Goal: Transaction & Acquisition: Book appointment/travel/reservation

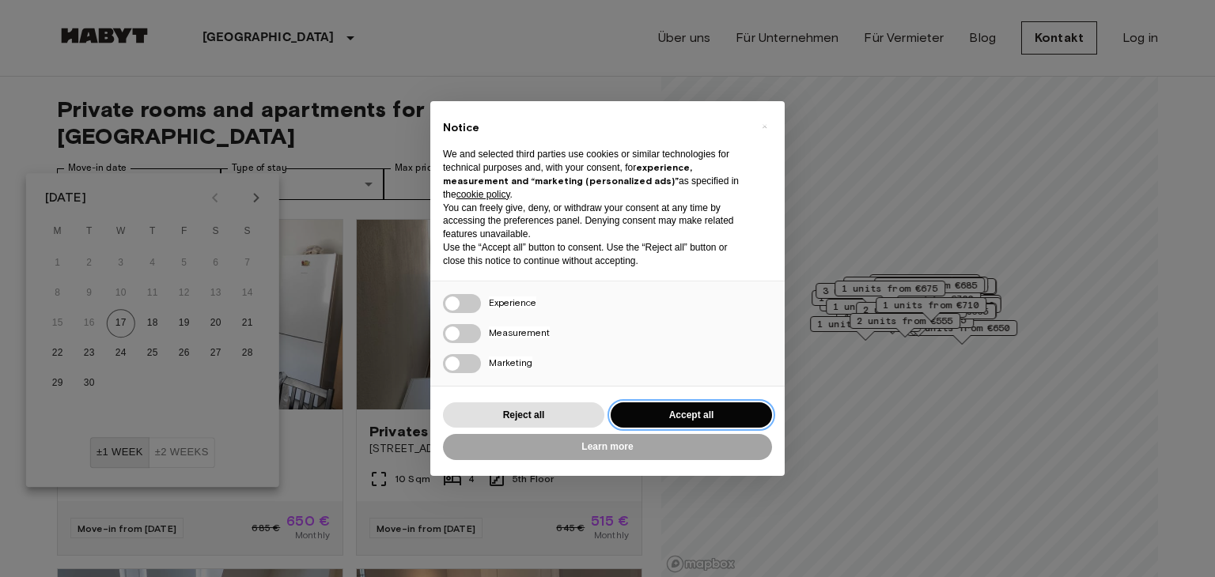
click at [674, 419] on button "Accept all" at bounding box center [691, 416] width 161 height 26
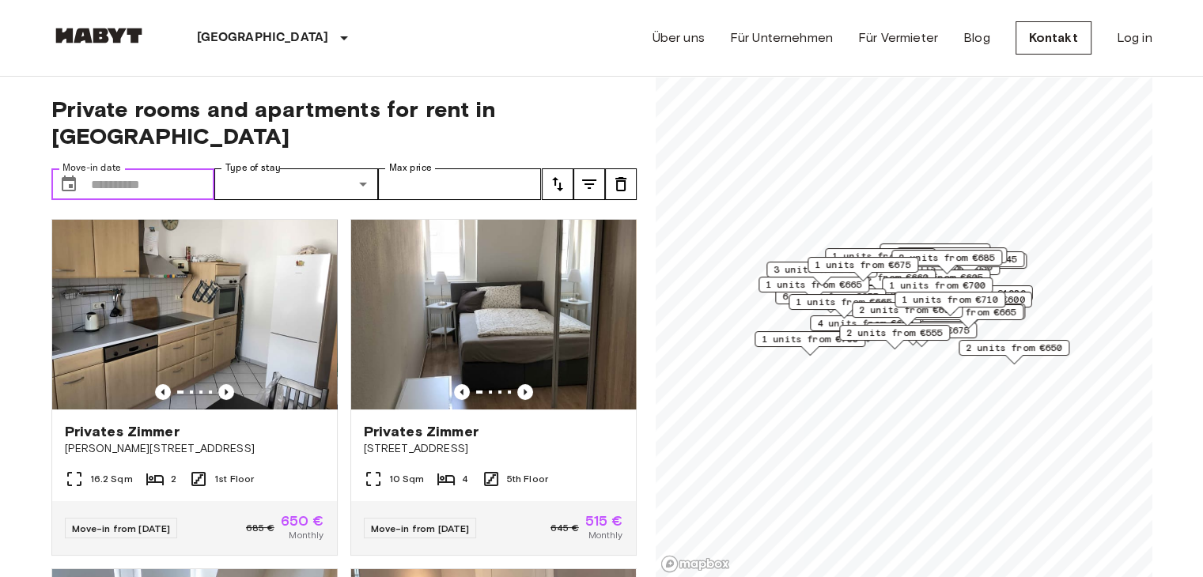
click at [183, 168] on input "Move-in date" at bounding box center [153, 184] width 124 height 32
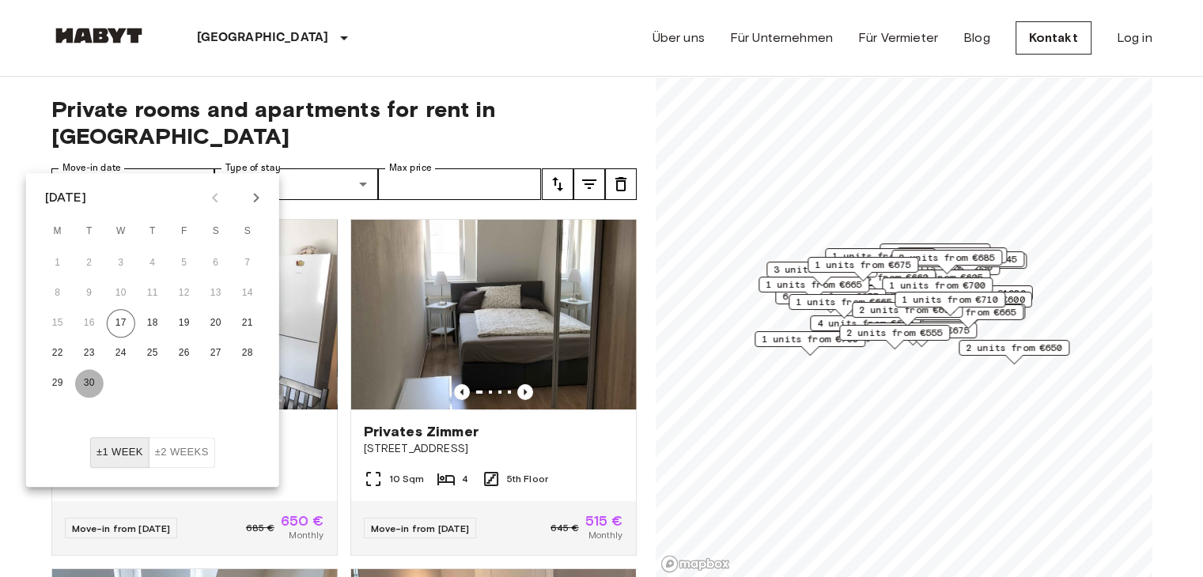
click at [96, 379] on button "30" at bounding box center [89, 383] width 28 height 28
type input "**********"
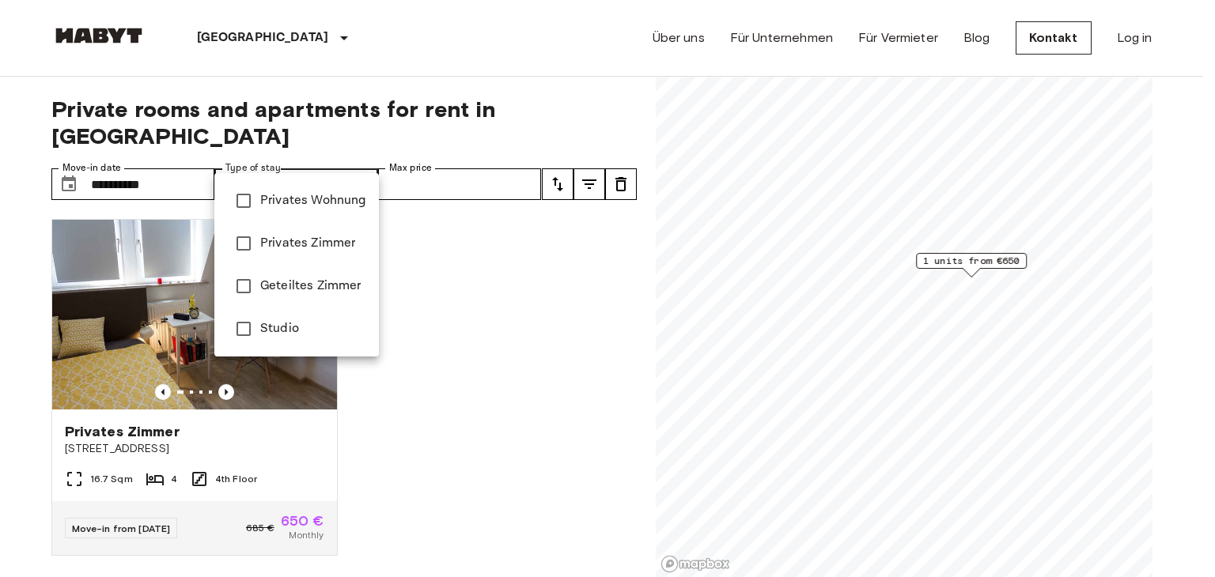
click at [327, 235] on span "Privates Zimmer" at bounding box center [313, 243] width 106 height 19
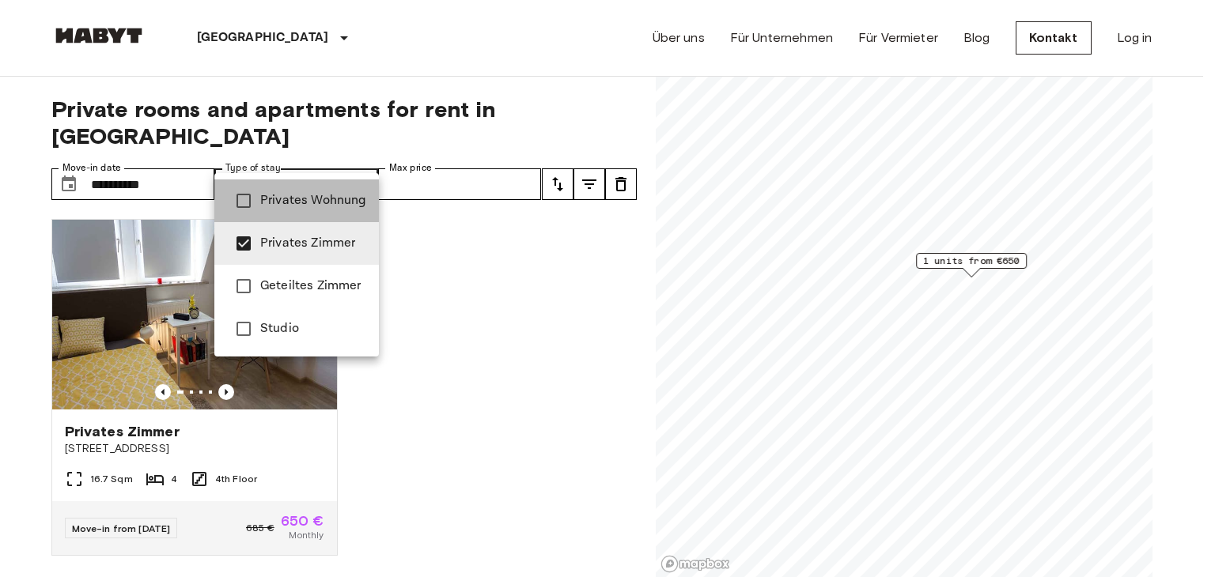
click at [329, 213] on li "Privates Wohnung" at bounding box center [296, 201] width 164 height 43
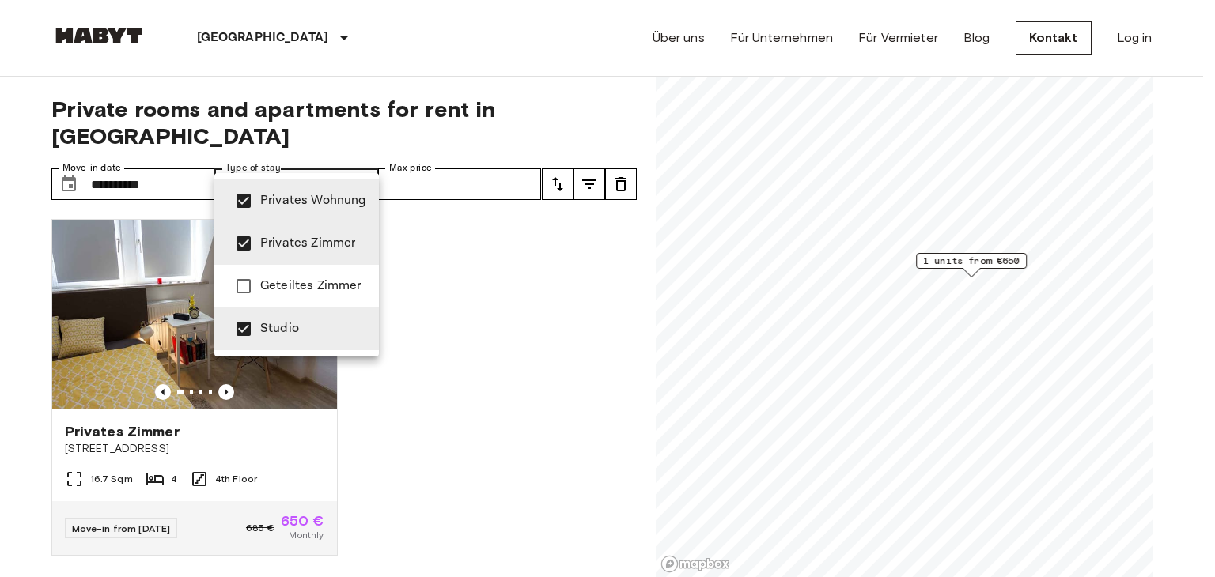
type input "**********"
click at [433, 147] on div at bounding box center [607, 288] width 1215 height 577
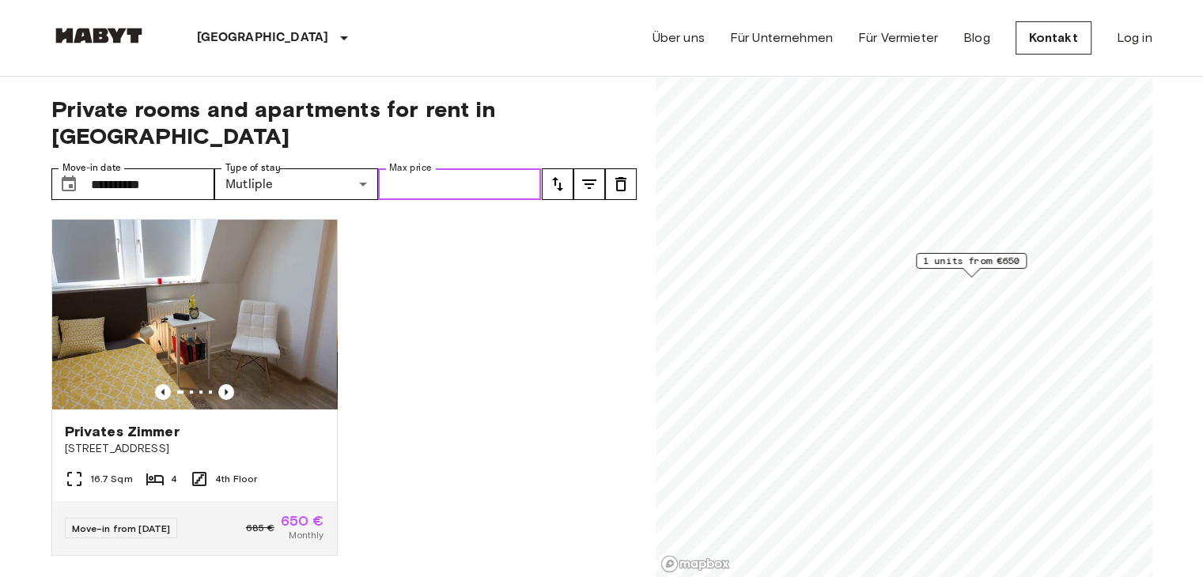
click at [433, 168] on input "Max price" at bounding box center [460, 184] width 164 height 32
type input "***"
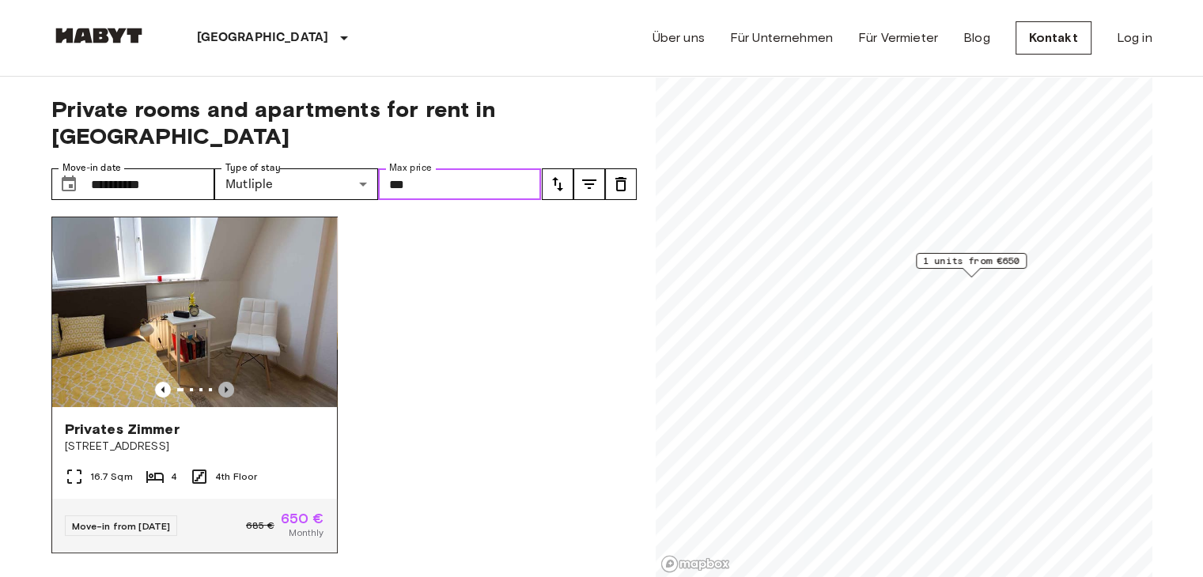
click at [221, 382] on icon "Previous image" at bounding box center [226, 390] width 16 height 16
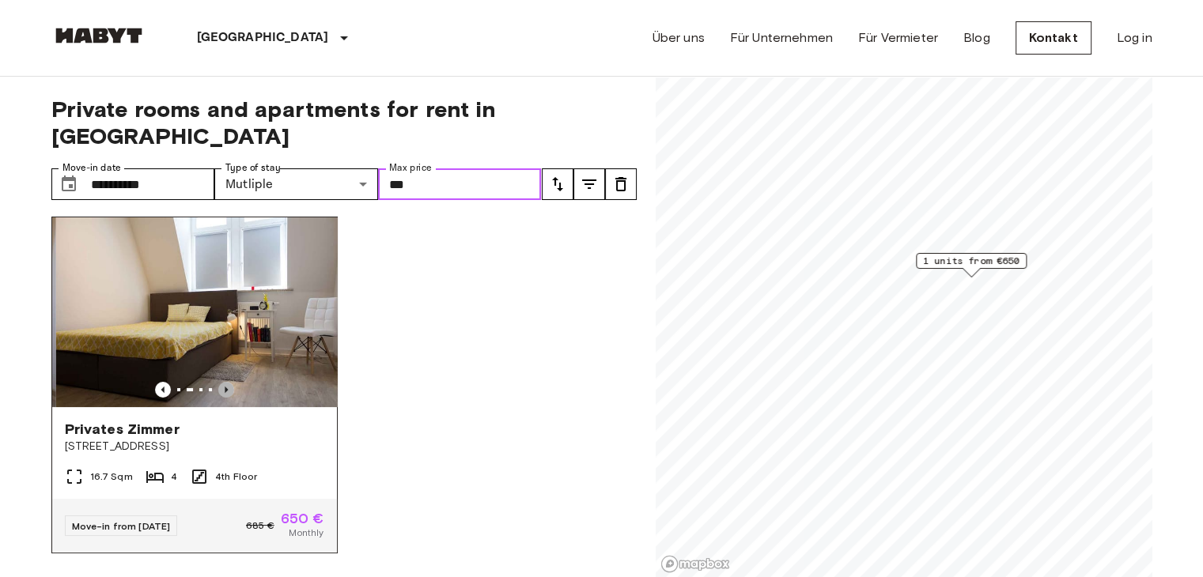
click at [221, 382] on icon "Previous image" at bounding box center [226, 390] width 16 height 16
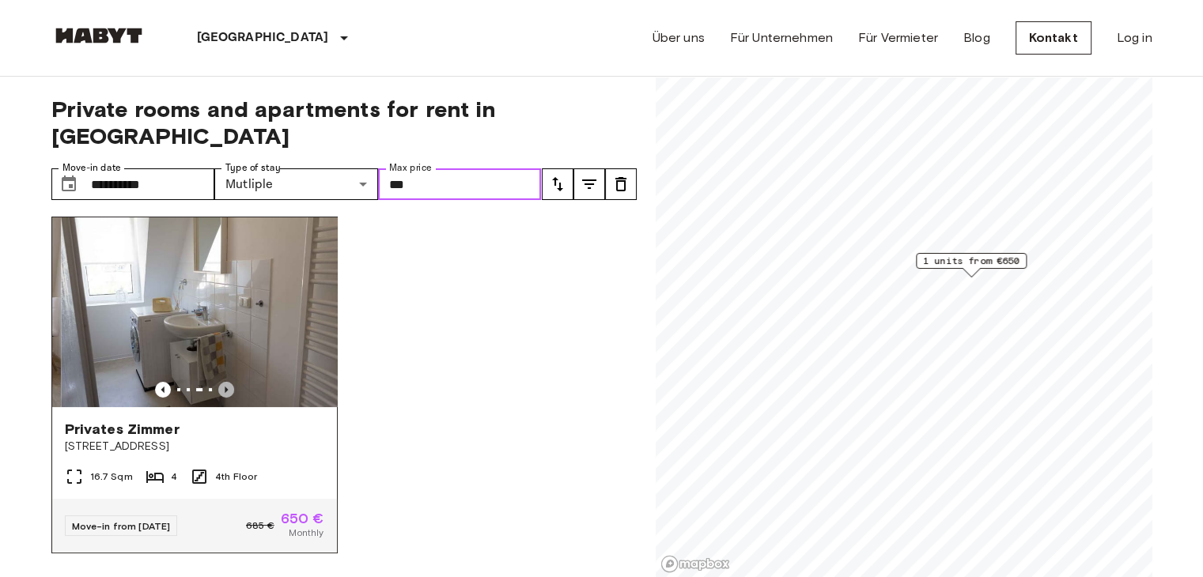
click at [221, 382] on icon "Previous image" at bounding box center [226, 390] width 16 height 16
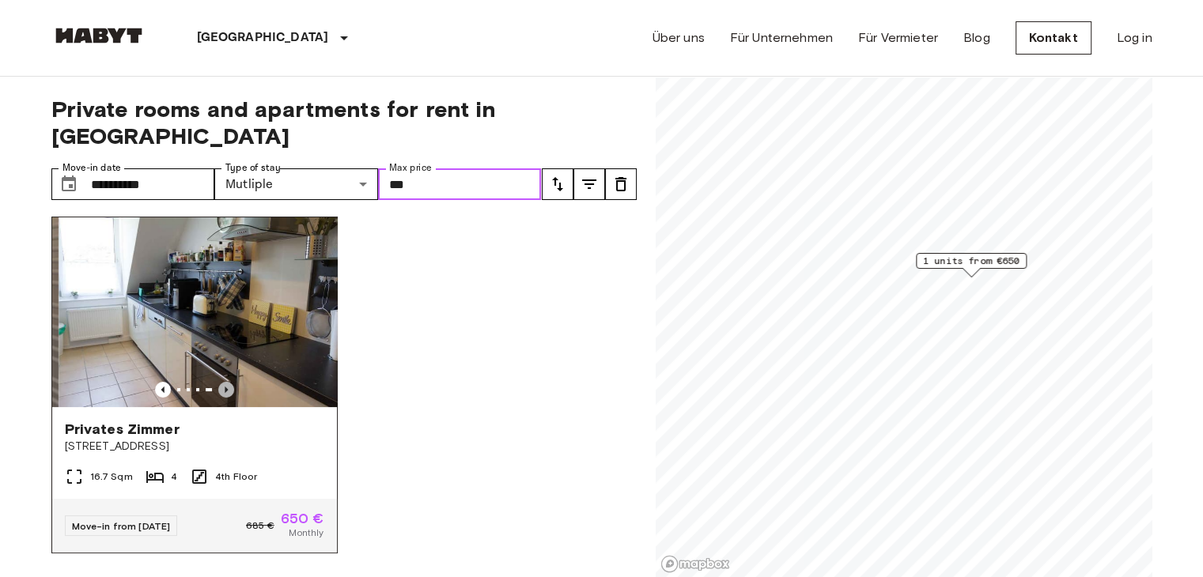
click at [221, 382] on icon "Previous image" at bounding box center [226, 390] width 16 height 16
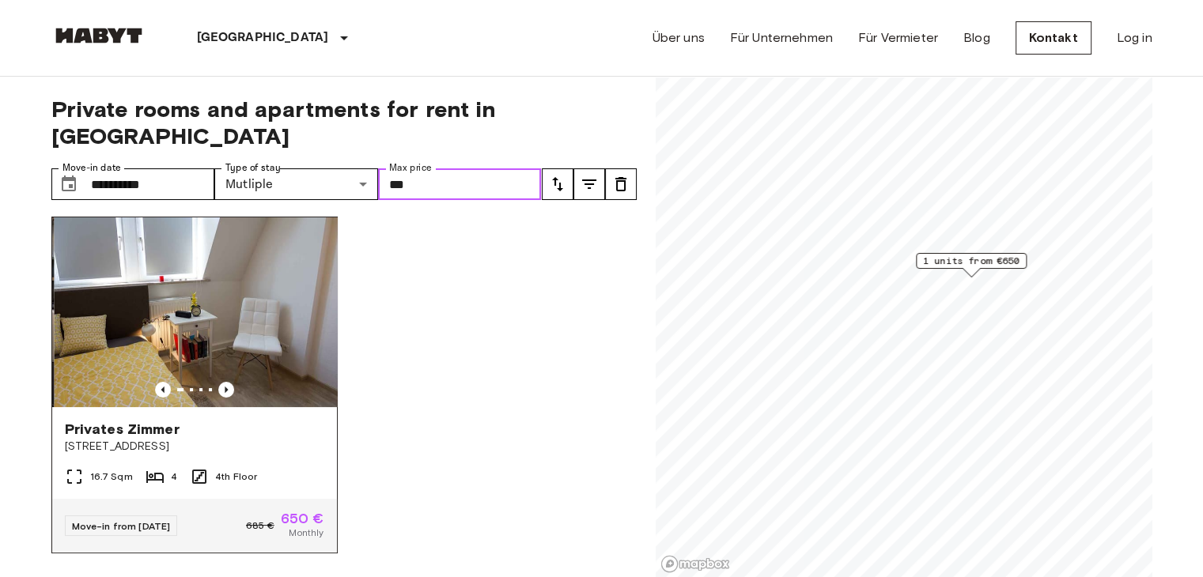
click at [242, 276] on img at bounding box center [196, 312] width 285 height 190
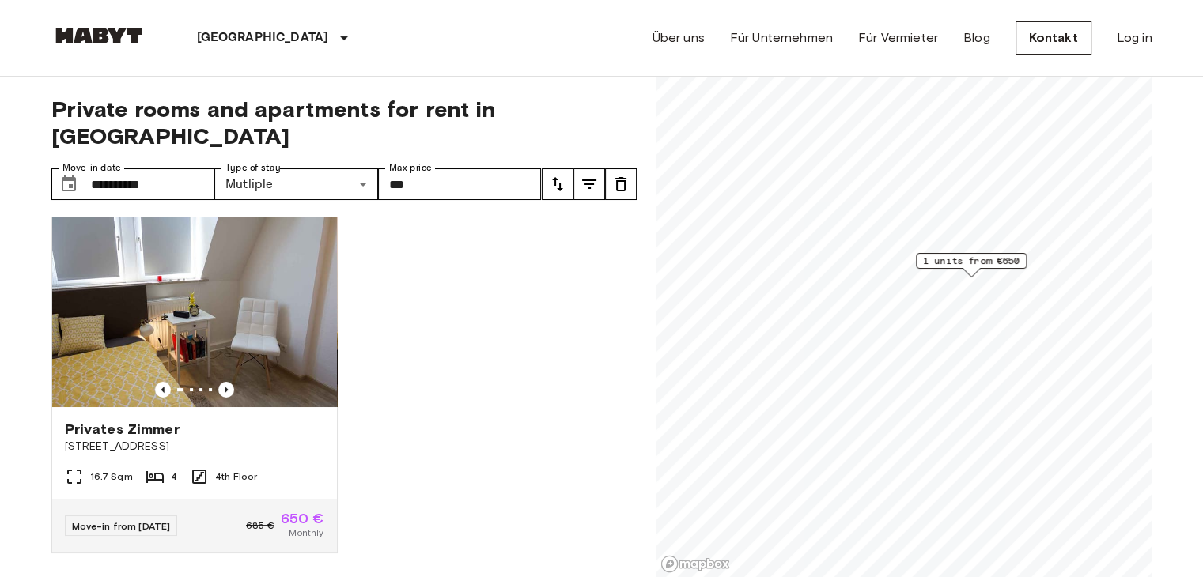
click at [705, 32] on link "Über uns" at bounding box center [678, 37] width 52 height 19
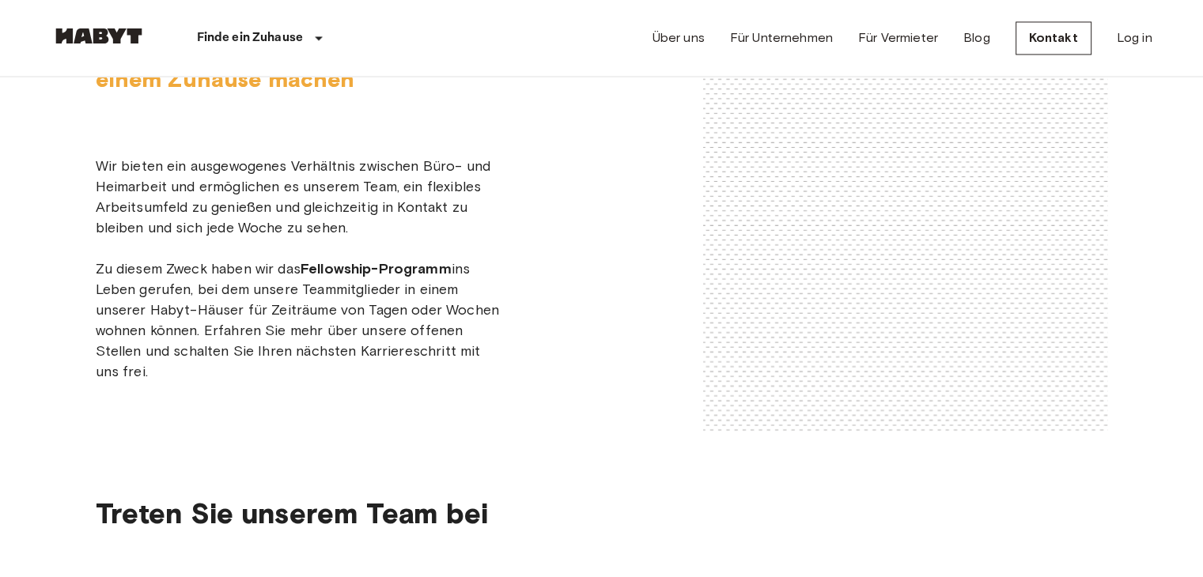
scroll to position [2629, 0]
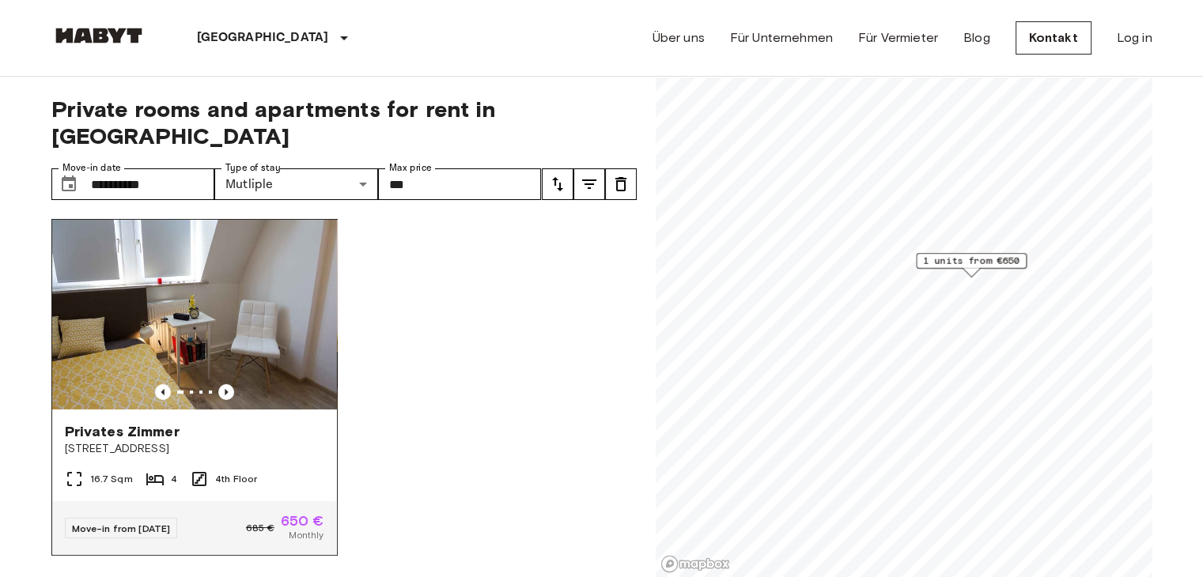
scroll to position [2, 0]
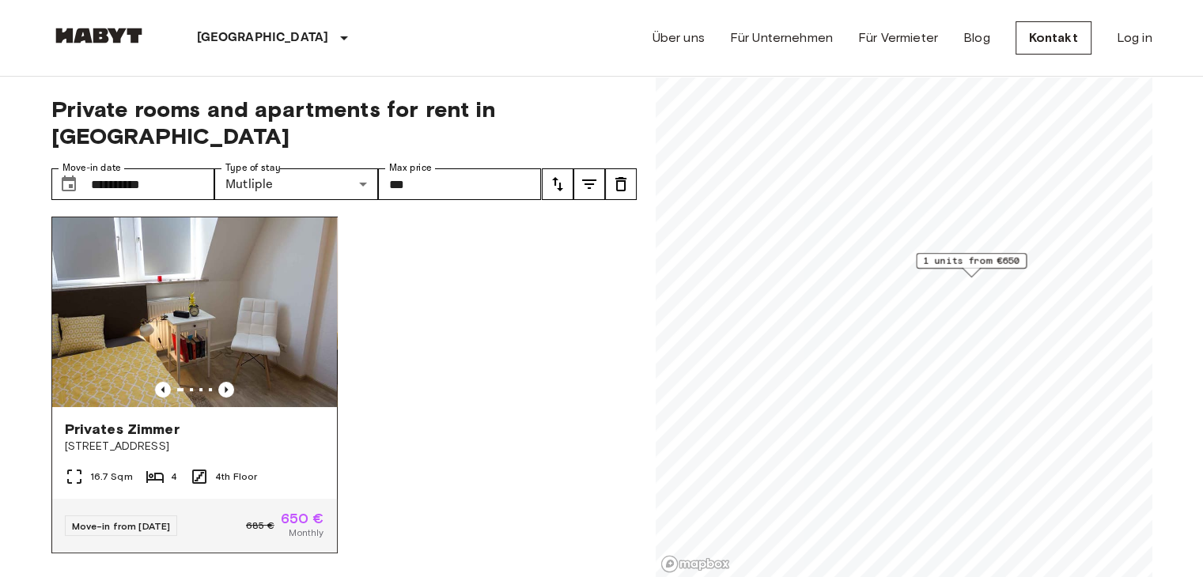
click at [282, 291] on img at bounding box center [194, 312] width 285 height 190
click at [637, 373] on div "**********" at bounding box center [601, 327] width 1101 height 501
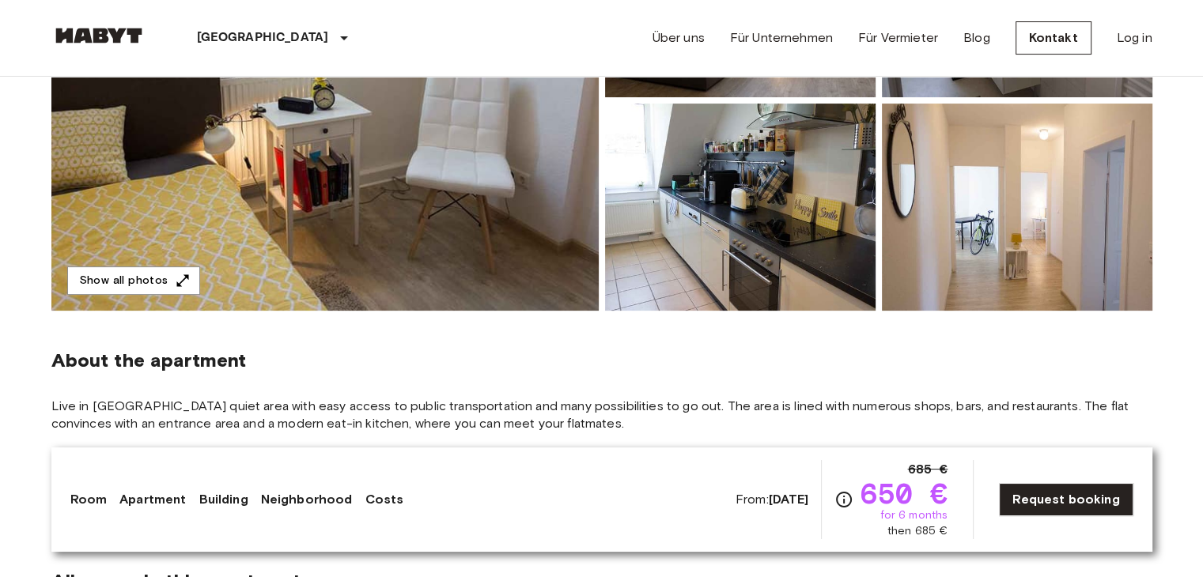
scroll to position [332, 0]
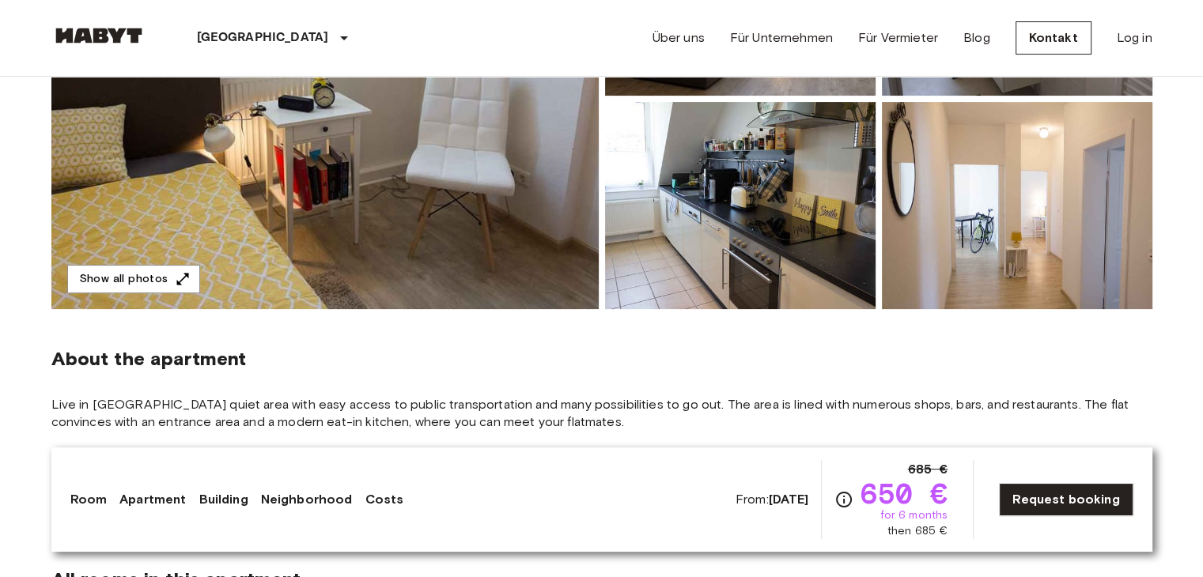
click at [719, 358] on div "About the apartment" at bounding box center [601, 359] width 1101 height 24
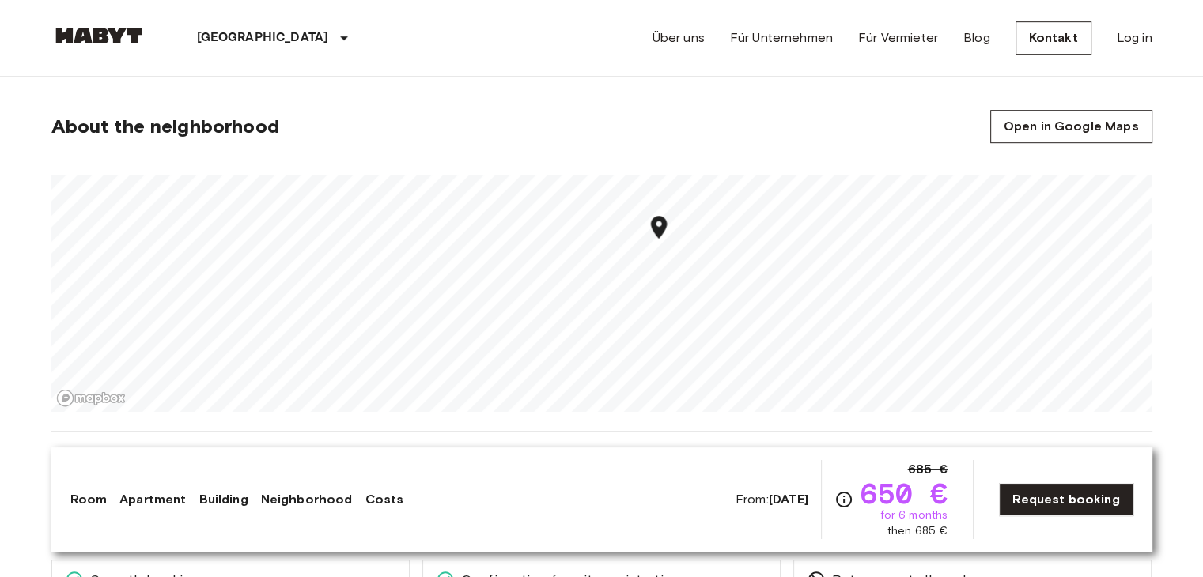
scroll to position [973, 0]
click at [1027, 139] on link "Open in Google Maps" at bounding box center [1071, 127] width 162 height 33
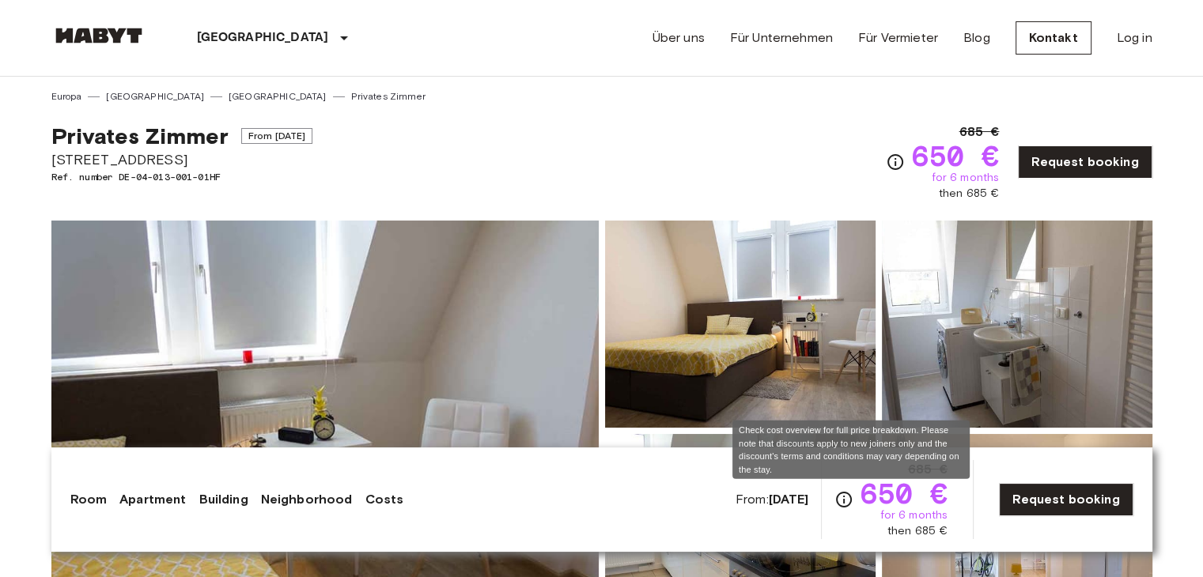
click at [850, 501] on icon "Check cost overview for full price breakdown. Please note that discounts apply …" at bounding box center [844, 500] width 16 height 16
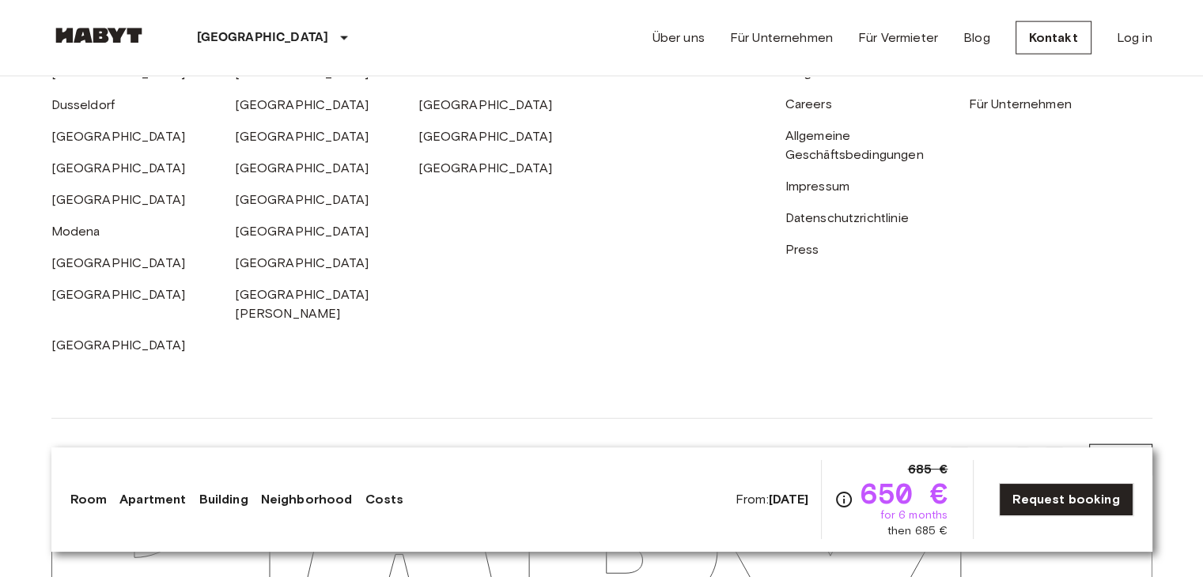
scroll to position [3566, 0]
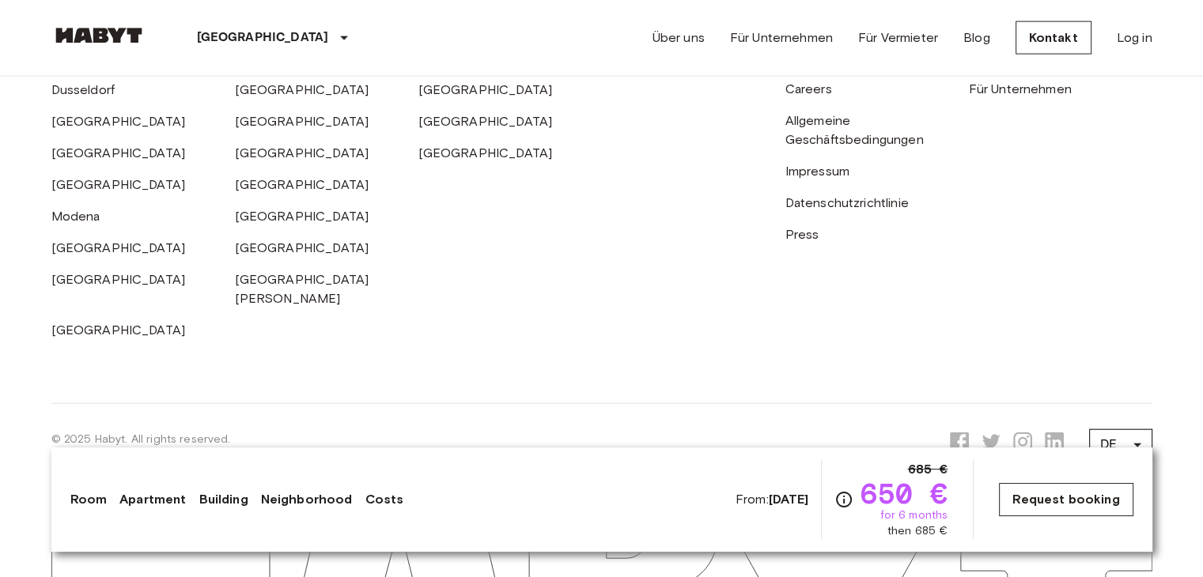
click at [1083, 490] on link "Request booking" at bounding box center [1066, 499] width 134 height 33
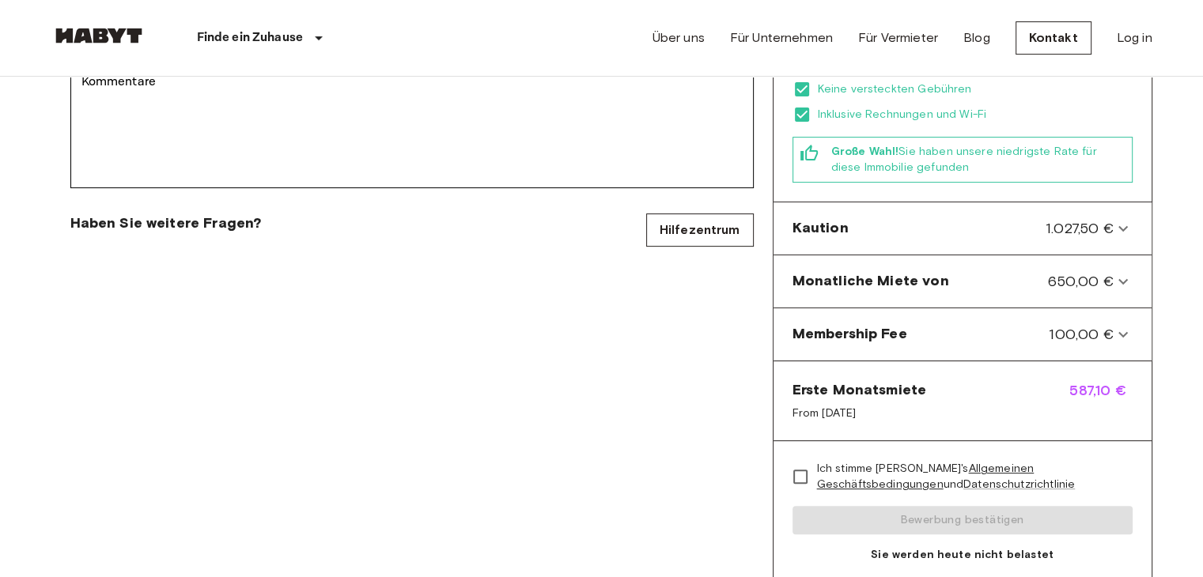
scroll to position [554, 0]
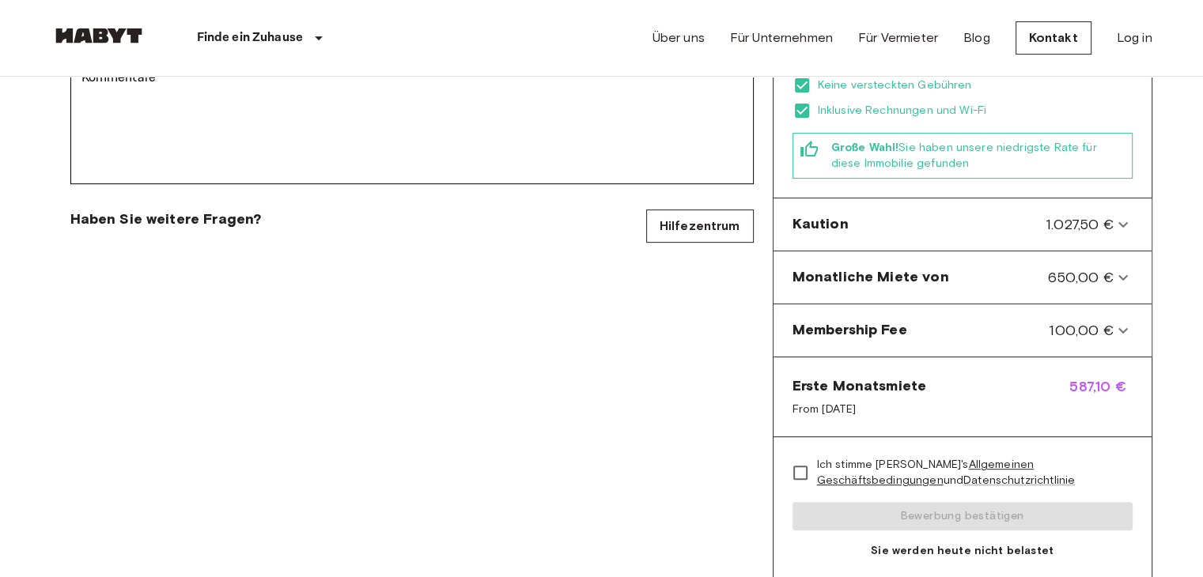
click at [985, 458] on link "Allgemeinen Geschäftsbedingungen" at bounding box center [925, 472] width 217 height 29
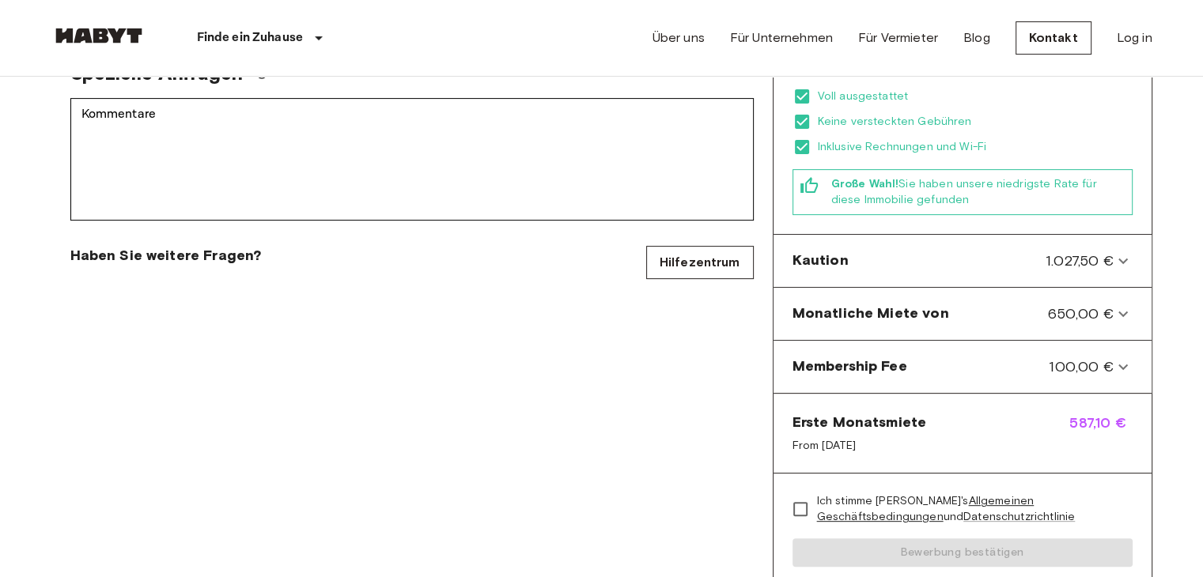
scroll to position [516, 0]
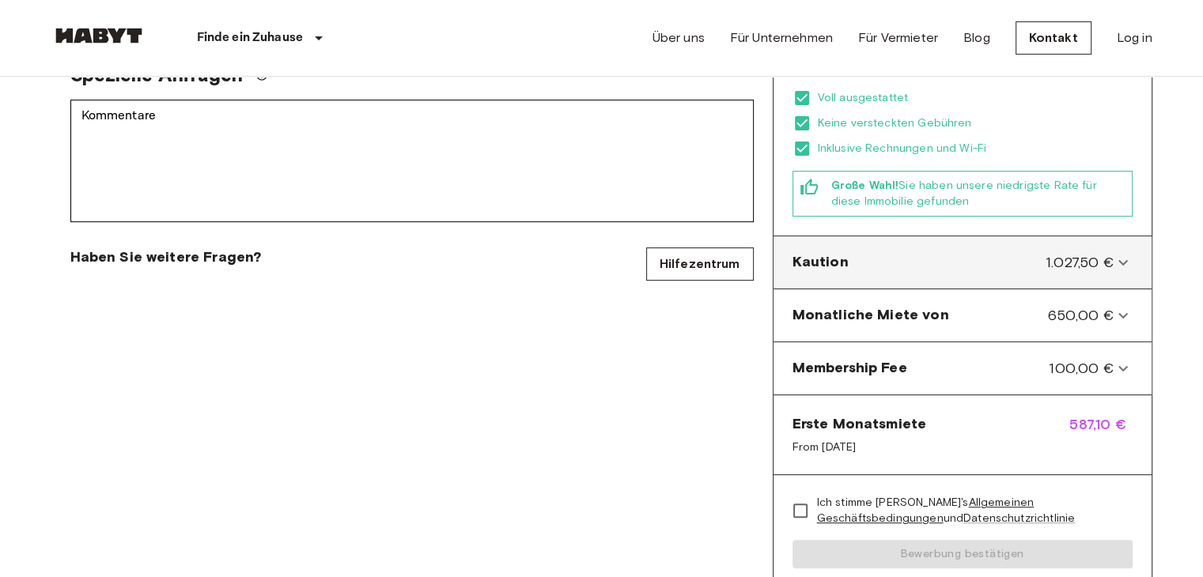
click at [1102, 256] on div "Kaution 1.027,50 €" at bounding box center [962, 263] width 365 height 40
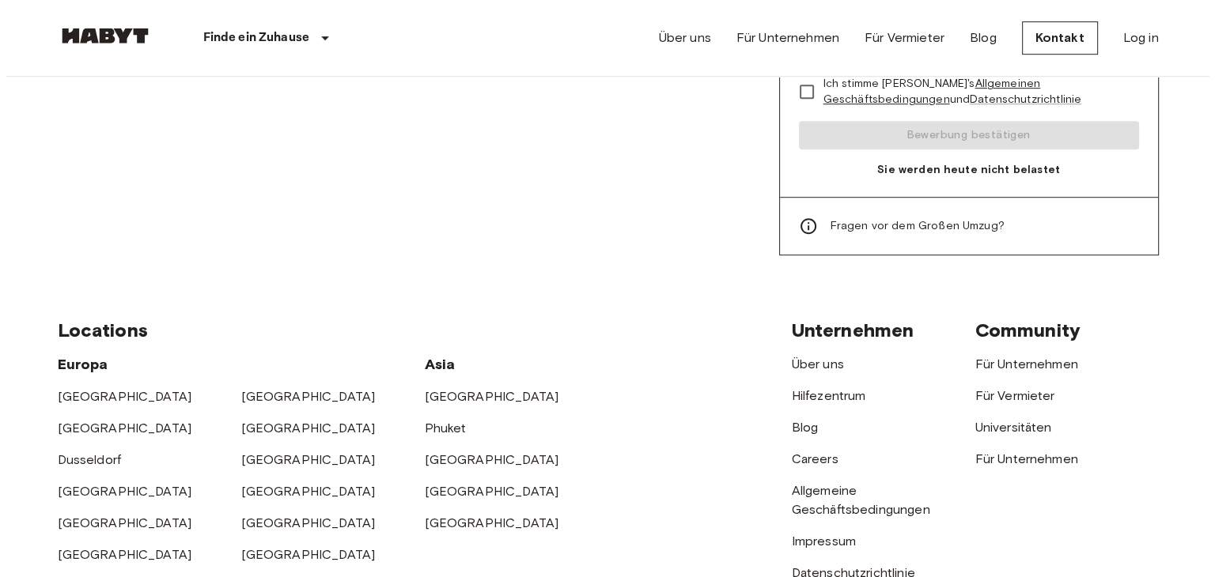
scroll to position [879, 0]
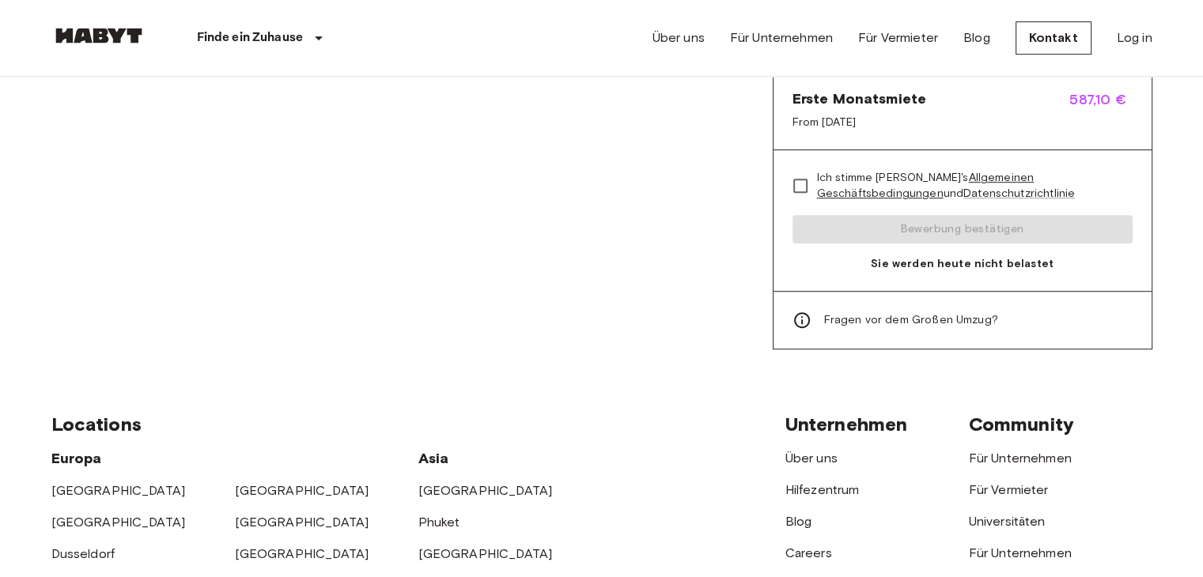
click at [965, 312] on span "Fragen vor dem Großen Umzug?" at bounding box center [911, 320] width 174 height 16
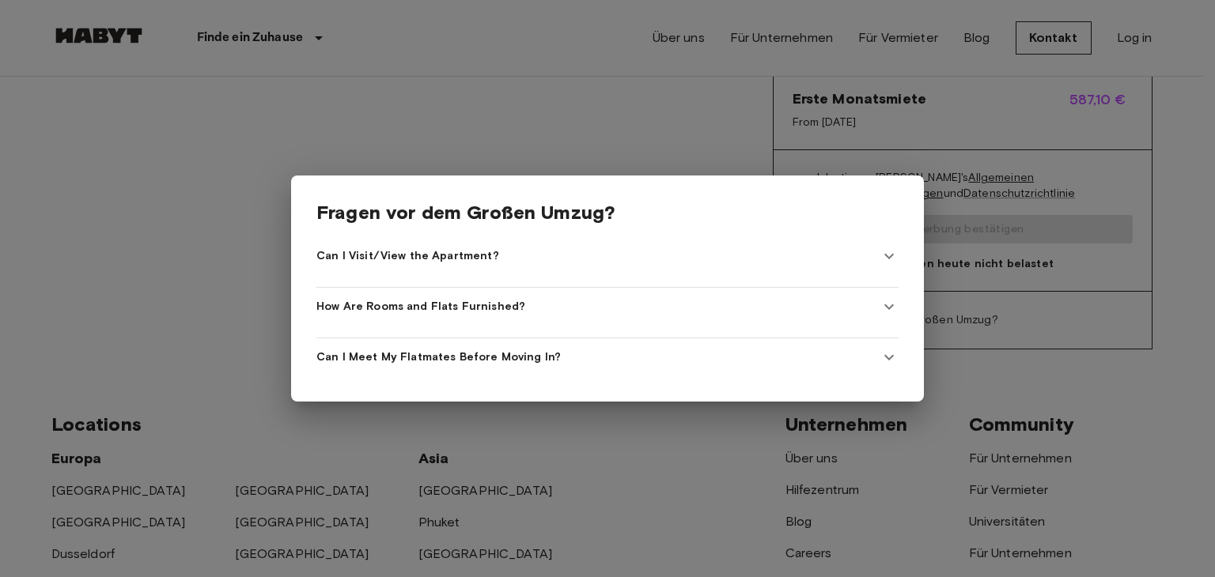
click at [629, 259] on Apartment\? "Can I Visit/View the Apartment?" at bounding box center [607, 256] width 582 height 38
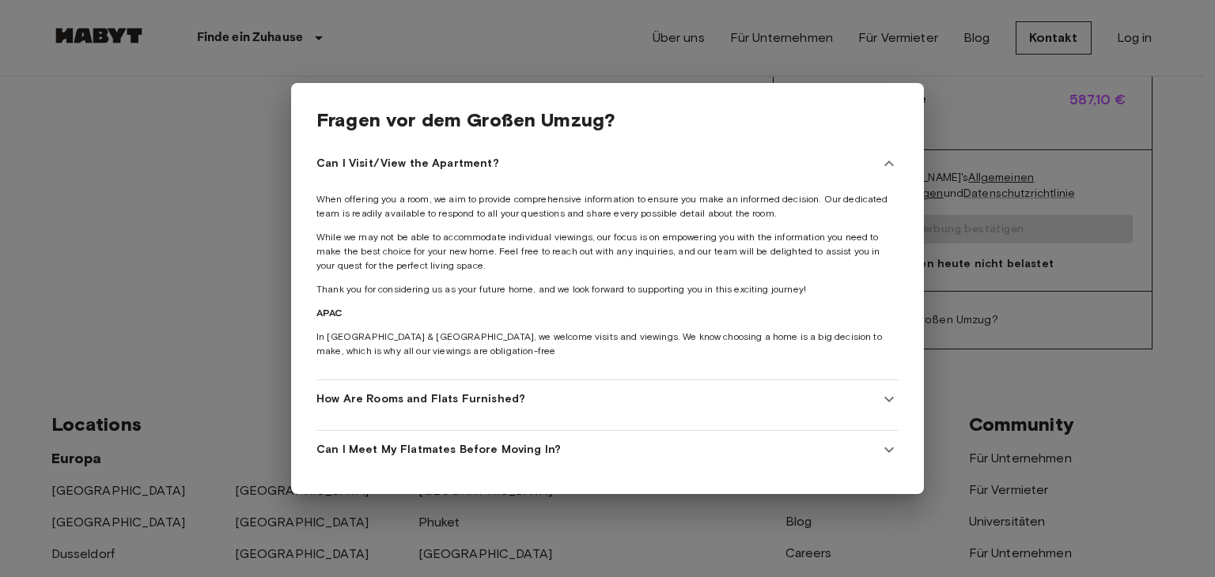
click at [561, 391] on div "How Are Rooms and Flats Furnished?" at bounding box center [597, 399] width 563 height 16
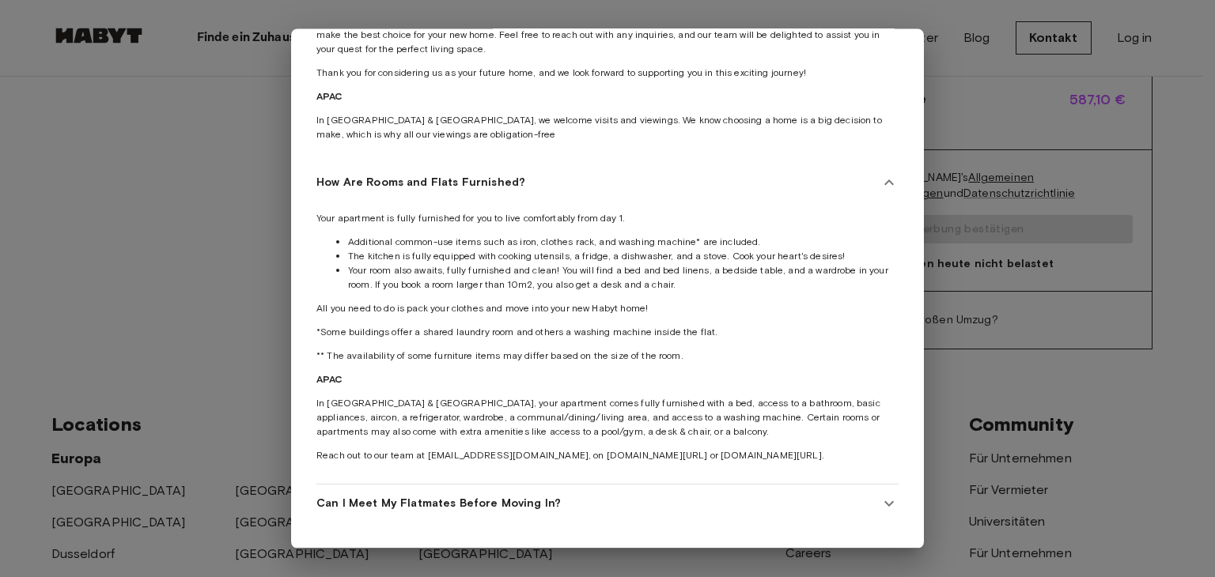
scroll to position [174, 0]
click at [512, 509] on In\? "Can I Meet My Flatmates Before Moving In?" at bounding box center [607, 505] width 582 height 38
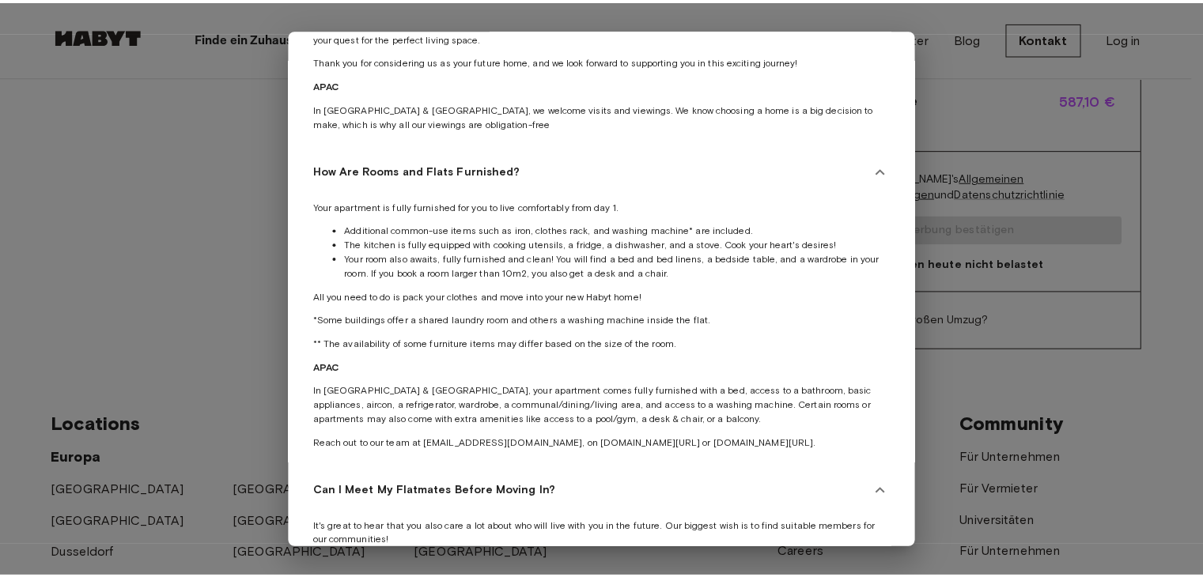
scroll to position [359, 0]
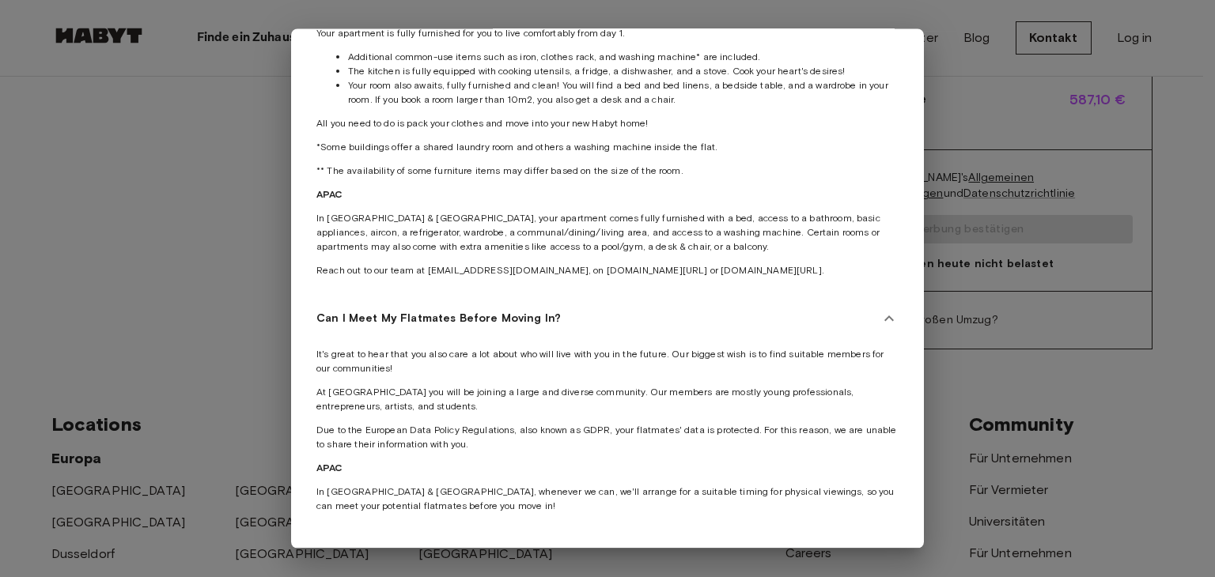
click at [274, 316] on div at bounding box center [607, 288] width 1215 height 577
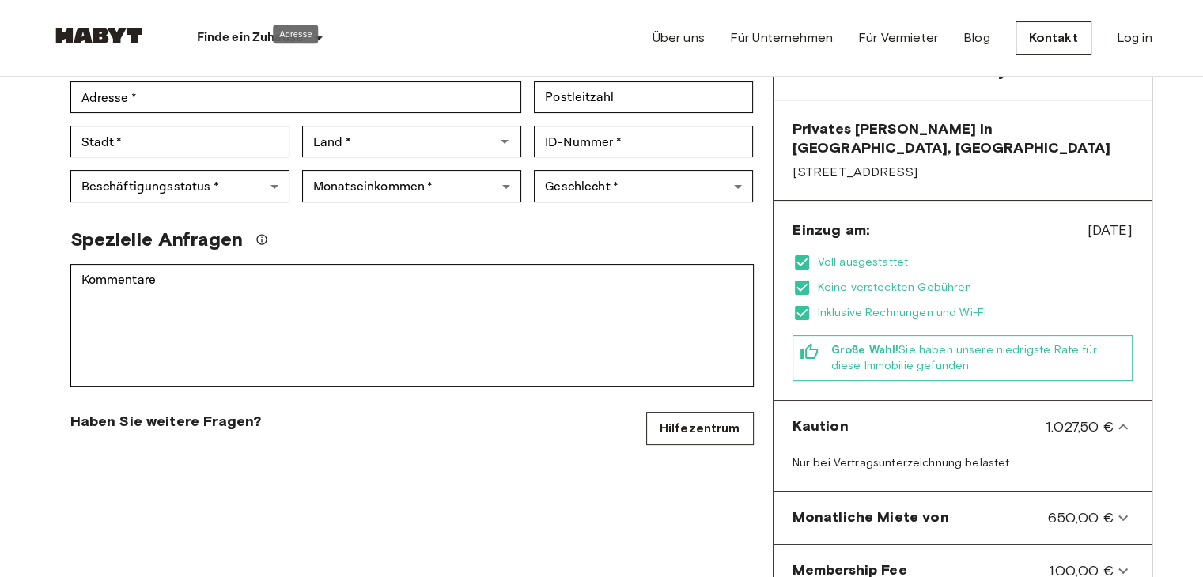
scroll to position [357, 0]
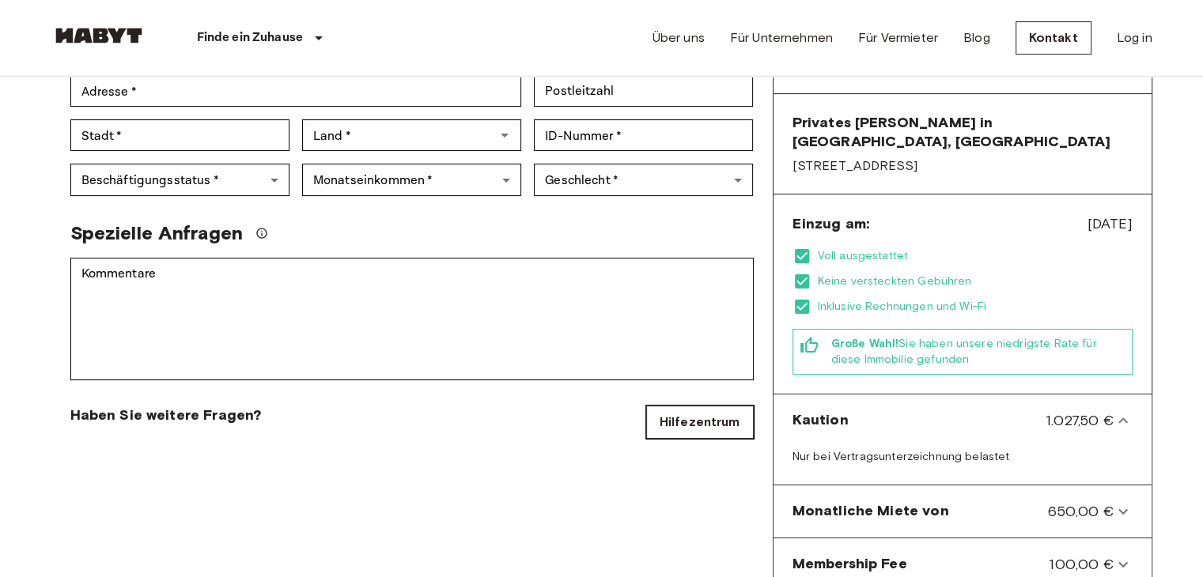
click at [693, 406] on link "Hilfezentrum" at bounding box center [700, 422] width 108 height 33
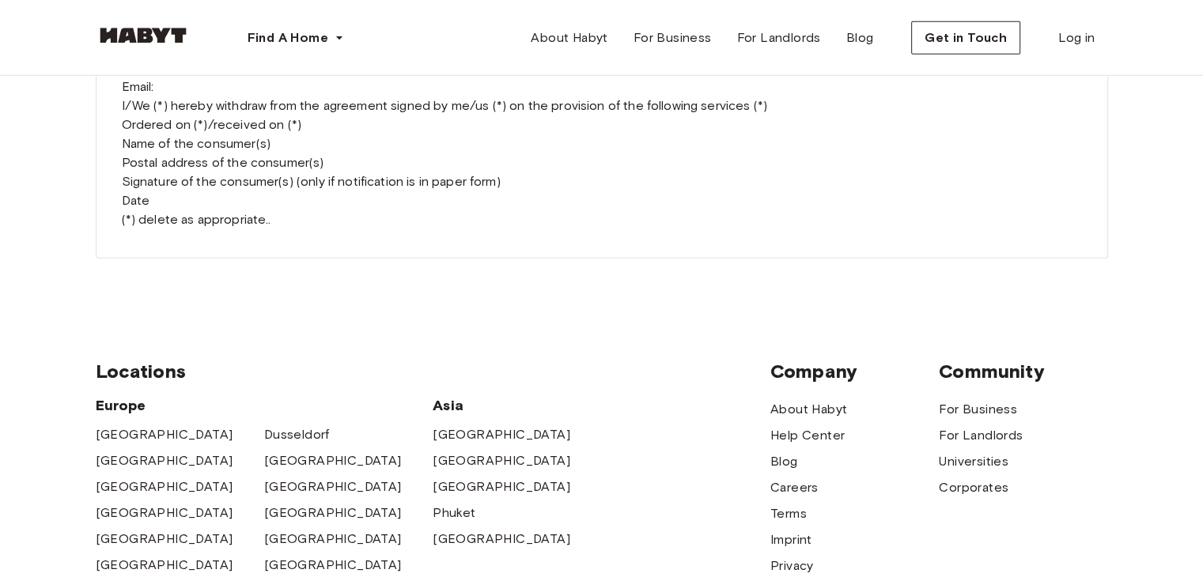
scroll to position [4138, 0]
